Goal: Check status: Check status

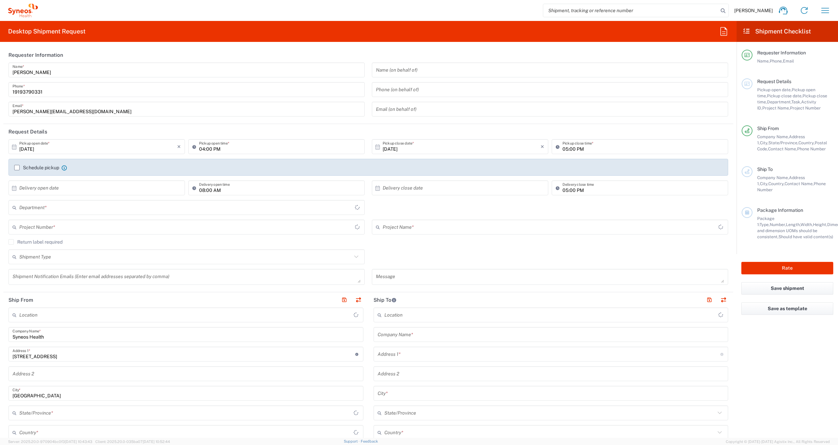
type input "[US_STATE]"
type input "[GEOGRAPHIC_DATA]"
type input "6156"
click at [826, 8] on icon "button" at bounding box center [826, 10] width 8 height 5
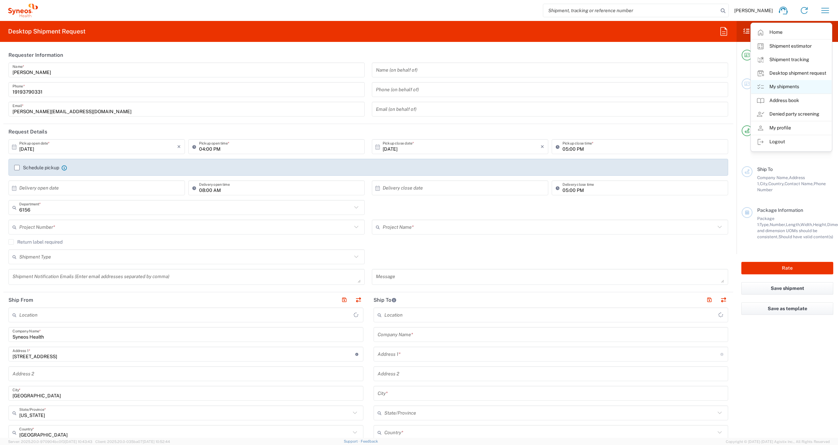
click at [780, 87] on link "My shipments" at bounding box center [791, 87] width 80 height 14
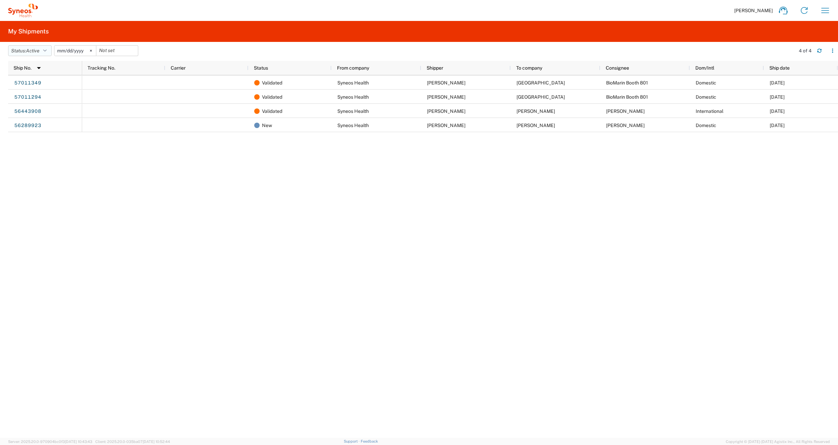
click at [39, 51] on span "Active" at bounding box center [33, 50] width 14 height 5
click at [35, 87] on span "All" at bounding box center [47, 86] width 79 height 10
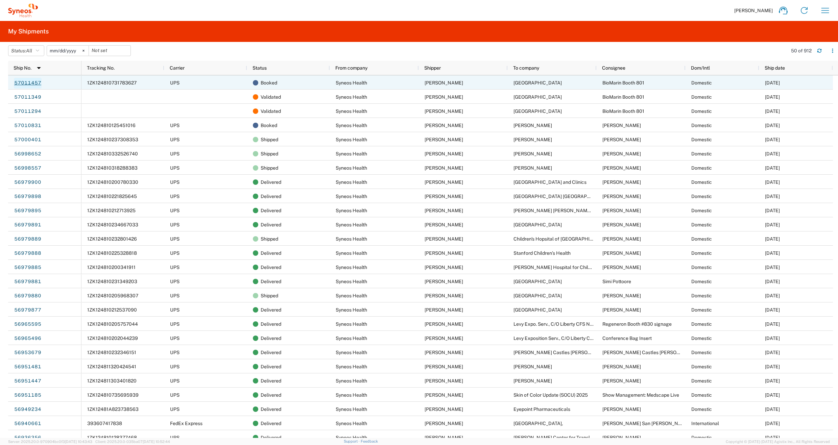
click at [25, 84] on link "57011457" at bounding box center [28, 83] width 28 height 11
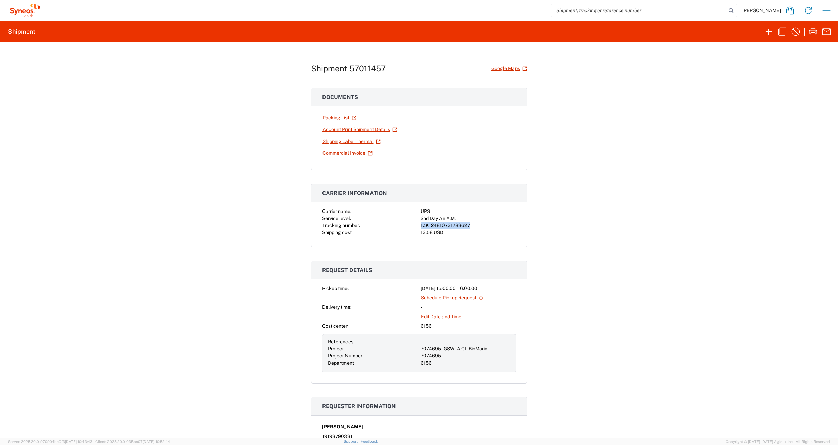
drag, startPoint x: 466, startPoint y: 225, endPoint x: 418, endPoint y: 225, distance: 47.7
click at [421, 225] on div "1ZK124810731783627" at bounding box center [469, 225] width 96 height 7
copy div "1ZK124810731783627"
